Goal: Information Seeking & Learning: Learn about a topic

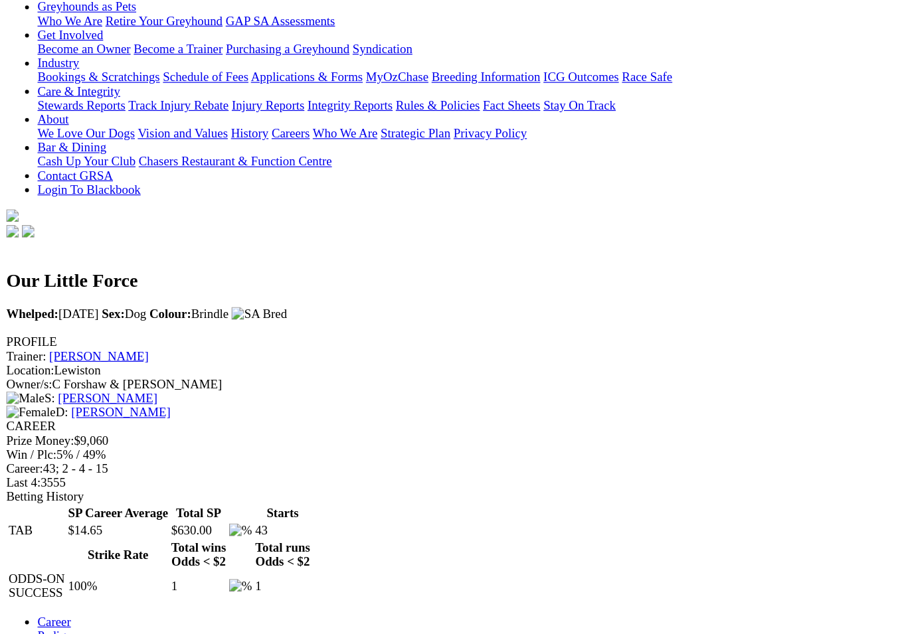
scroll to position [218, 0]
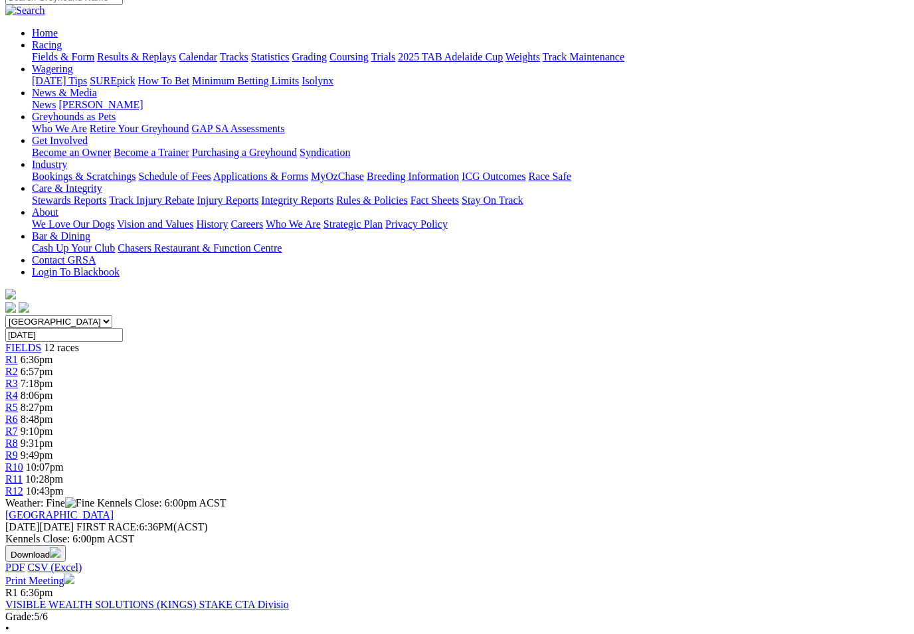
scroll to position [116, 0]
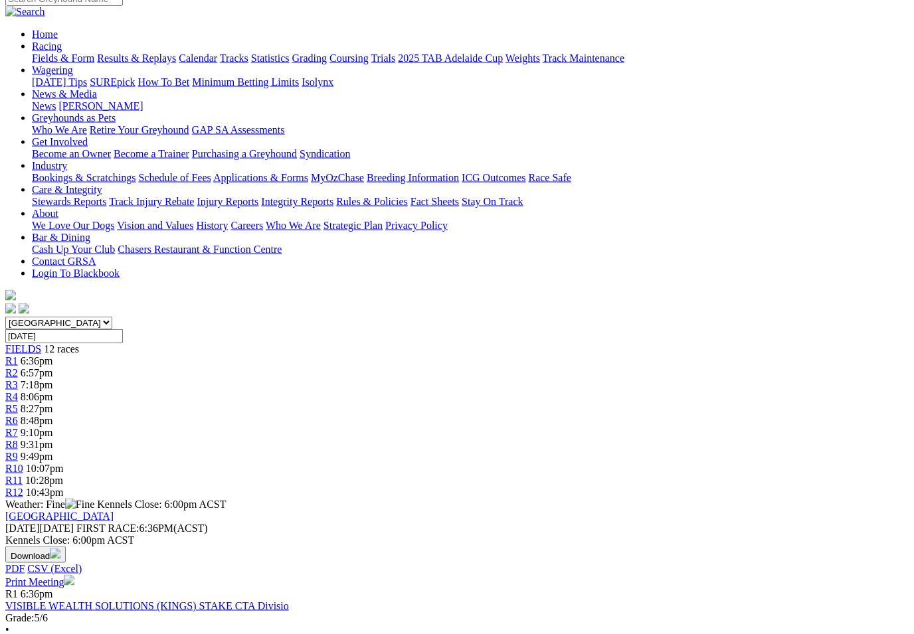
click at [41, 343] on span "FIELDS" at bounding box center [23, 348] width 36 height 11
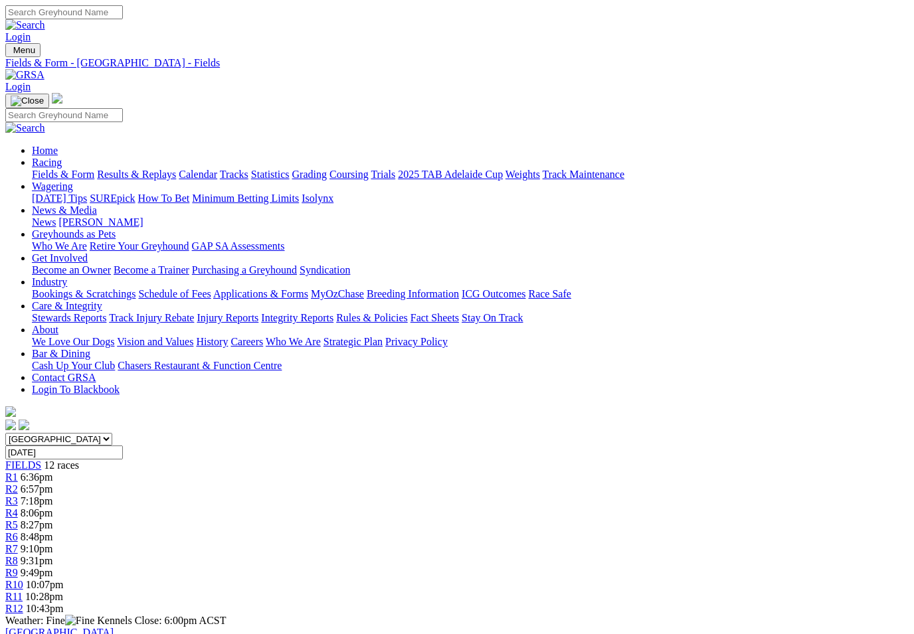
click at [50, 169] on link "Fields & Form" at bounding box center [63, 174] width 62 height 11
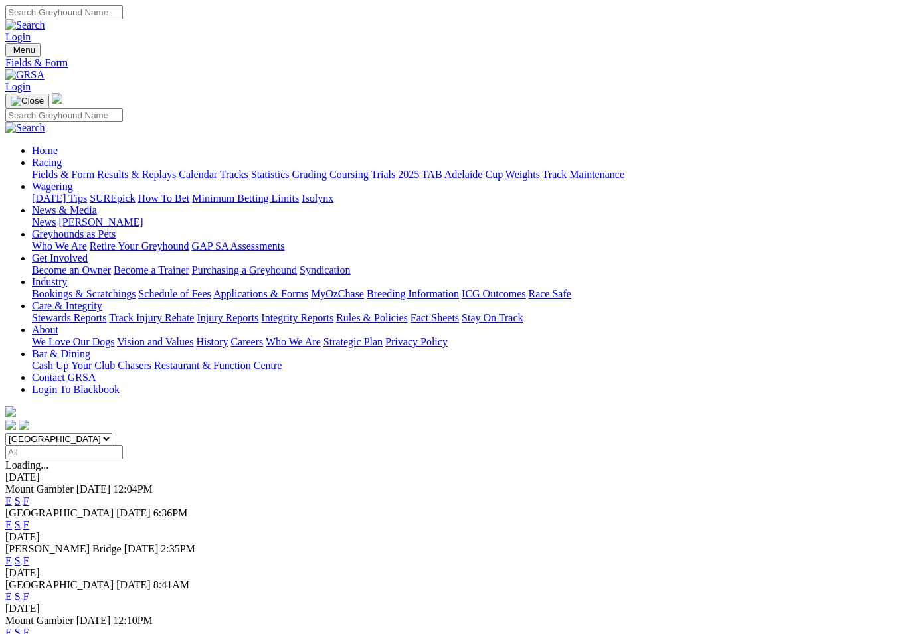
click at [29, 519] on link "F" at bounding box center [26, 524] width 6 height 11
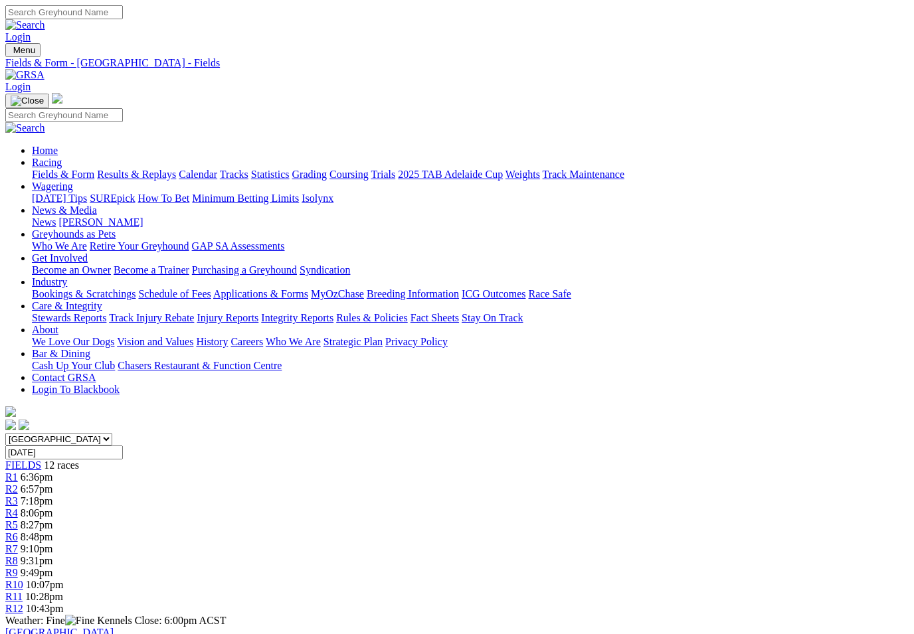
click at [97, 204] on link "News & Media" at bounding box center [64, 209] width 65 height 11
click at [56, 216] on link "News" at bounding box center [44, 221] width 24 height 11
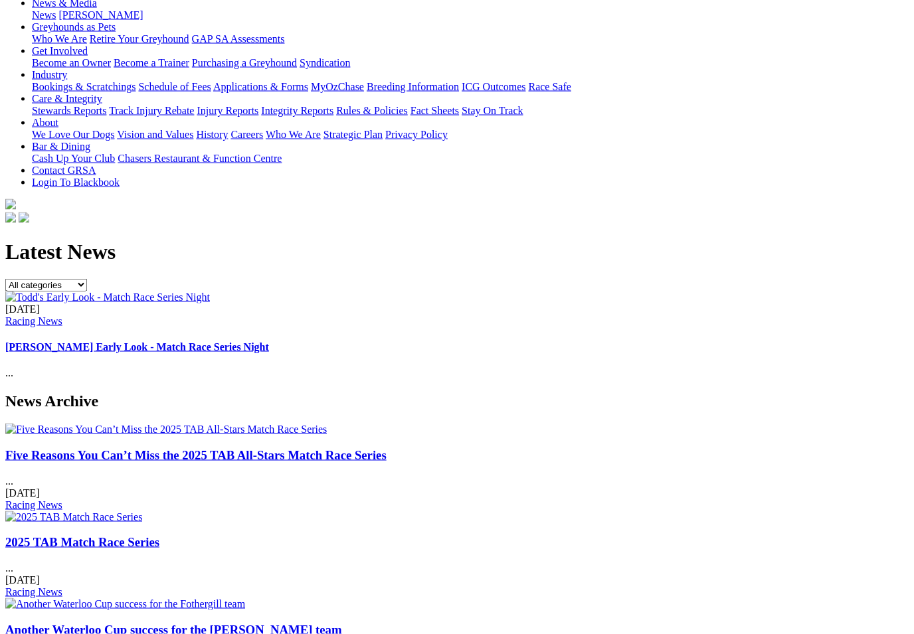
scroll to position [165, 0]
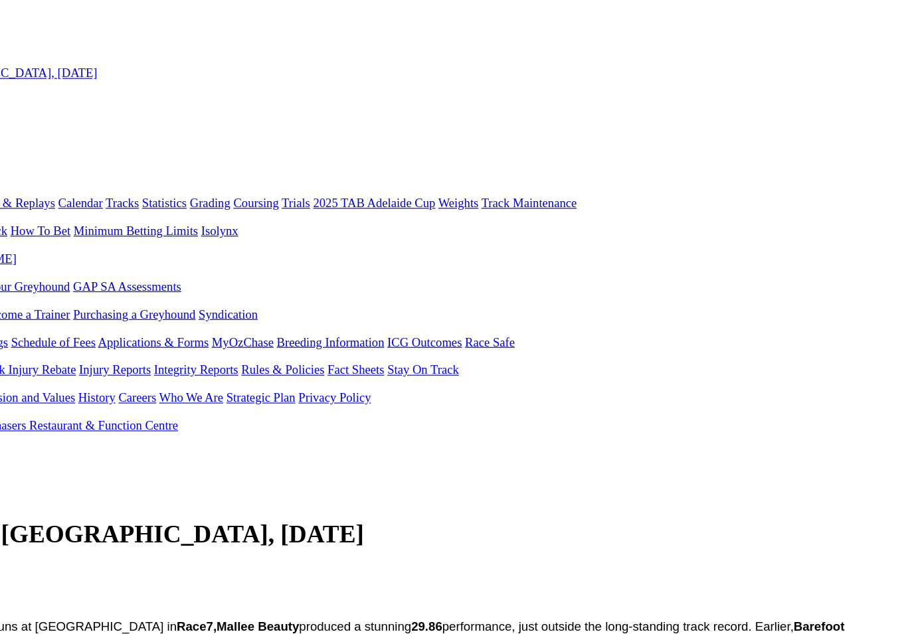
scroll to position [0, 3]
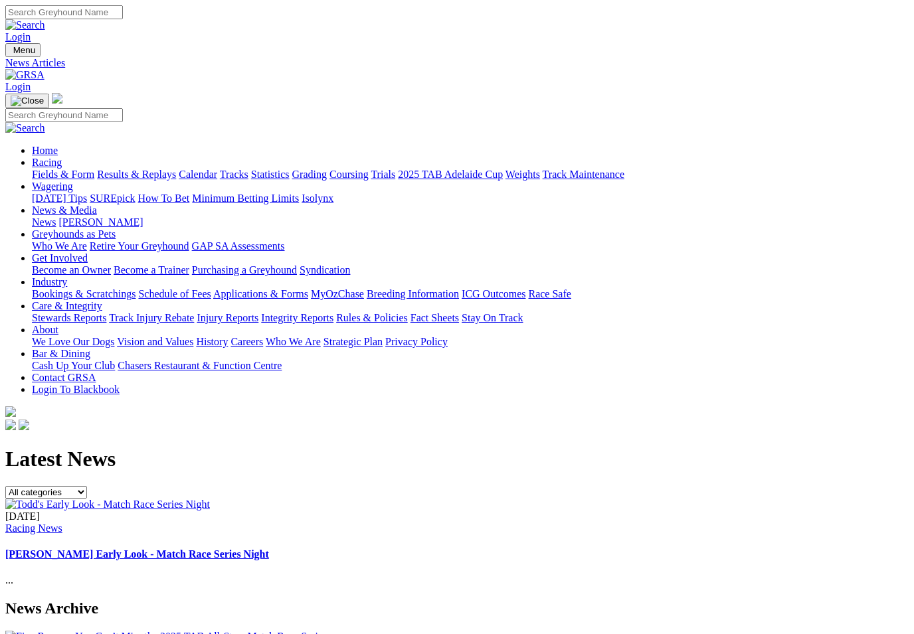
scroll to position [590, 1]
